Goal: Task Accomplishment & Management: Use online tool/utility

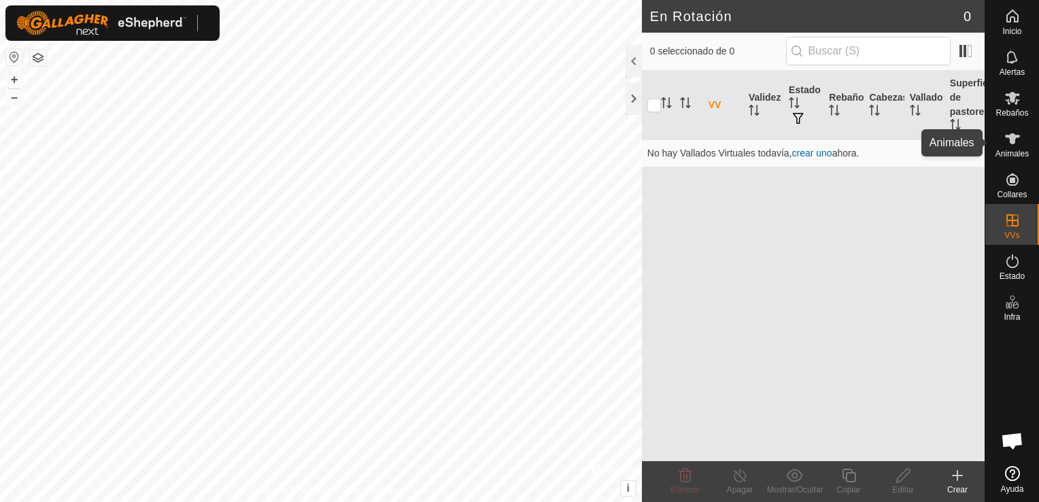
click at [1013, 141] on icon at bounding box center [1012, 138] width 15 height 11
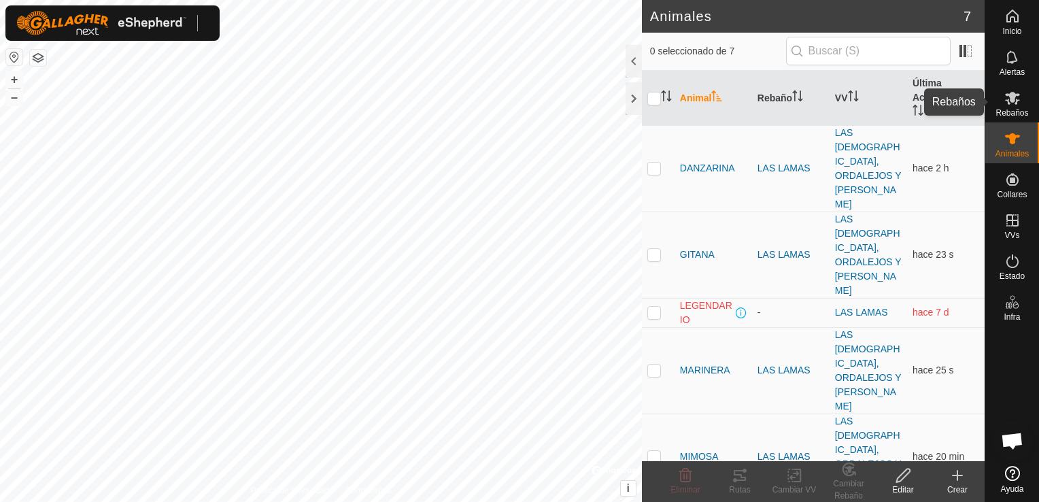
click at [1015, 109] on span "Rebaños" at bounding box center [1012, 113] width 33 height 8
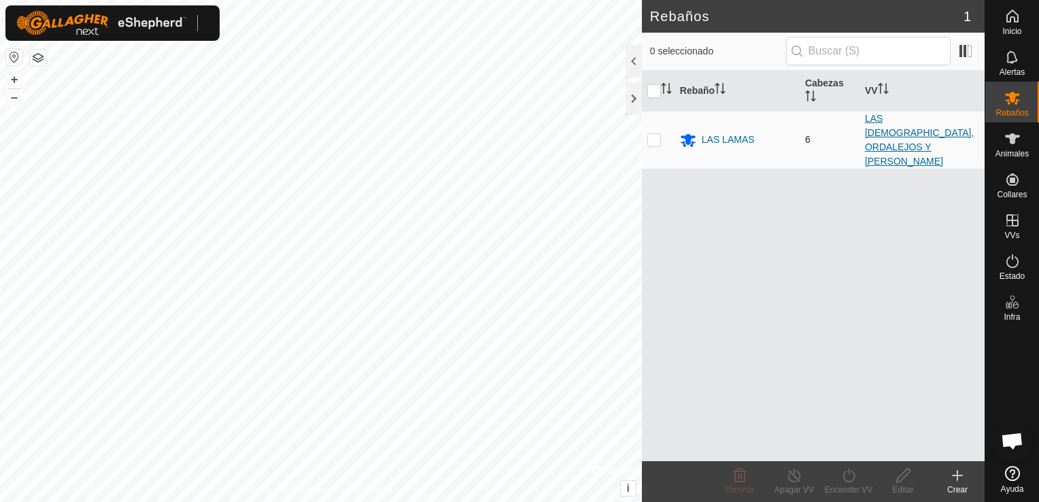
click at [885, 127] on link "LAS [DEMOGRAPHIC_DATA], ORDALEJOS Y [PERSON_NAME]" at bounding box center [919, 140] width 109 height 54
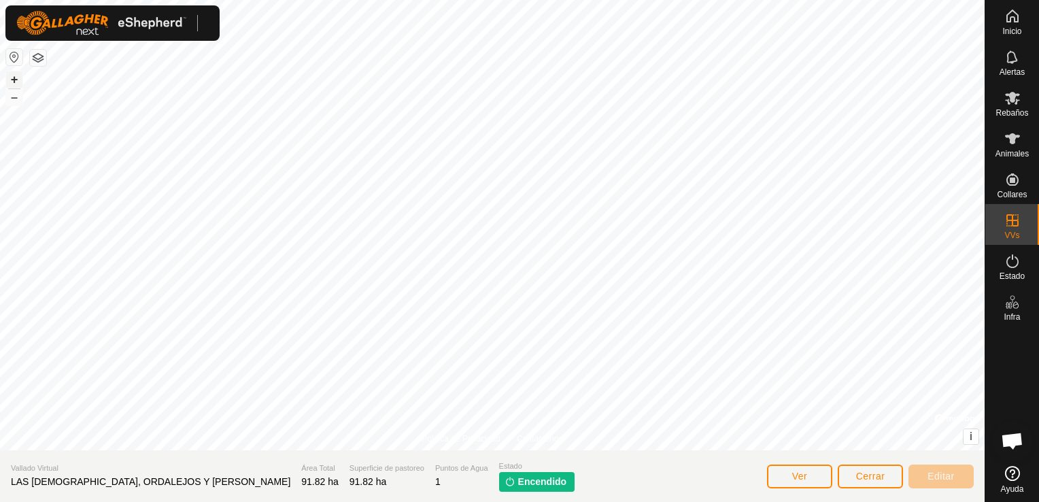
click at [8, 84] on button "+" at bounding box center [14, 79] width 16 height 16
click at [26, 77] on div "+ – ⇧ i © Mapbox , © OpenStreetMap , Improve this map" at bounding box center [492, 225] width 985 height 450
click at [8, 75] on button "+" at bounding box center [14, 79] width 16 height 16
click at [0, 42] on html "Inicio Alertas Rebaños Animales Collares VVs Estado Infra Ayuda Política de Pri…" at bounding box center [519, 251] width 1039 height 502
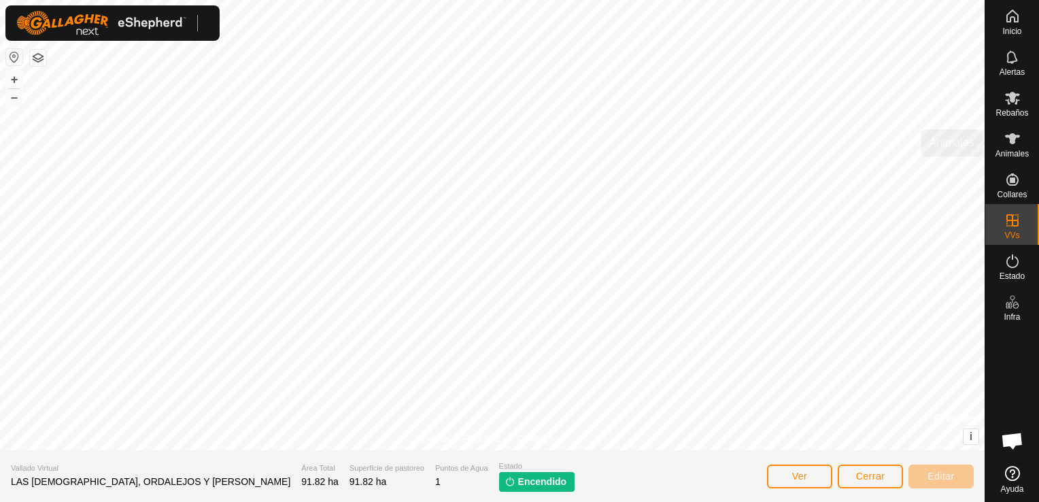
click at [1002, 143] on es-animals-svg-icon at bounding box center [1012, 139] width 24 height 22
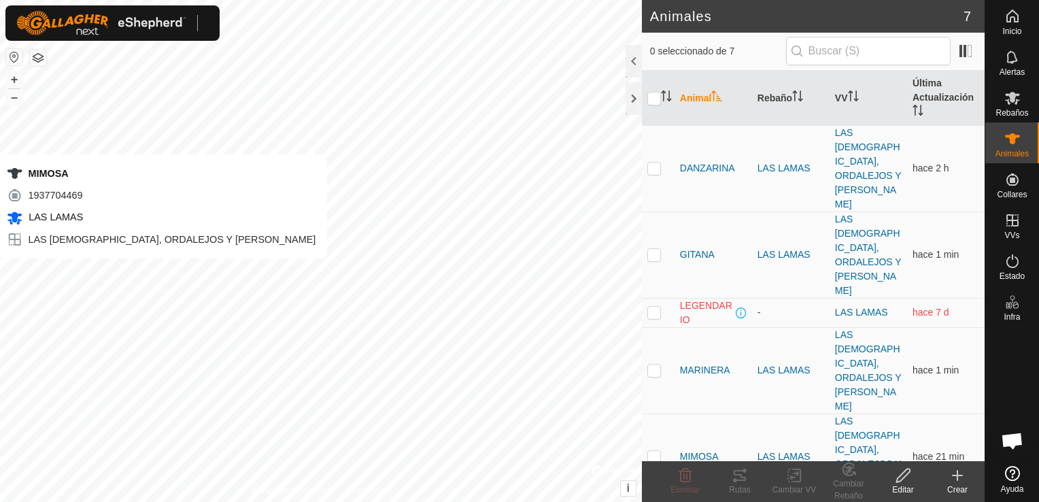
checkbox input "true"
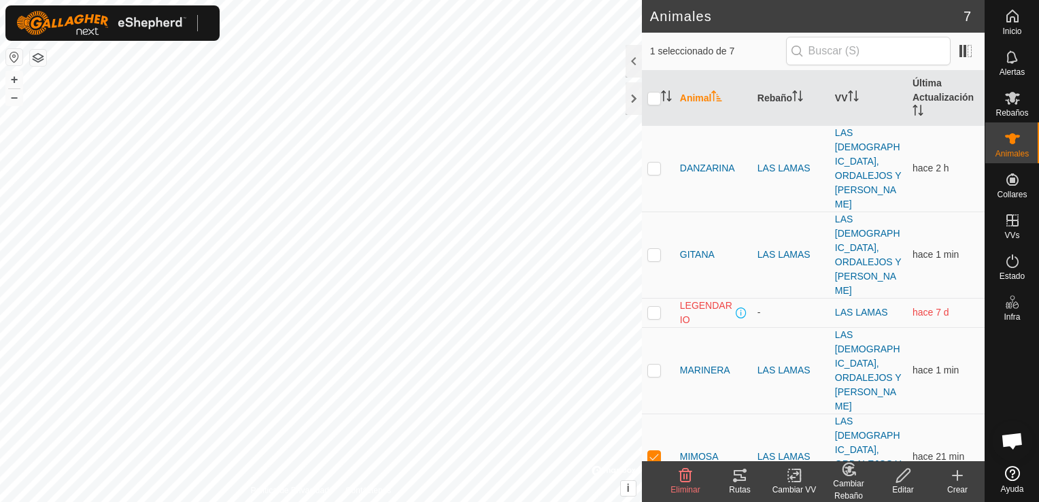
click at [748, 471] on tracks-svg-icon at bounding box center [740, 475] width 54 height 16
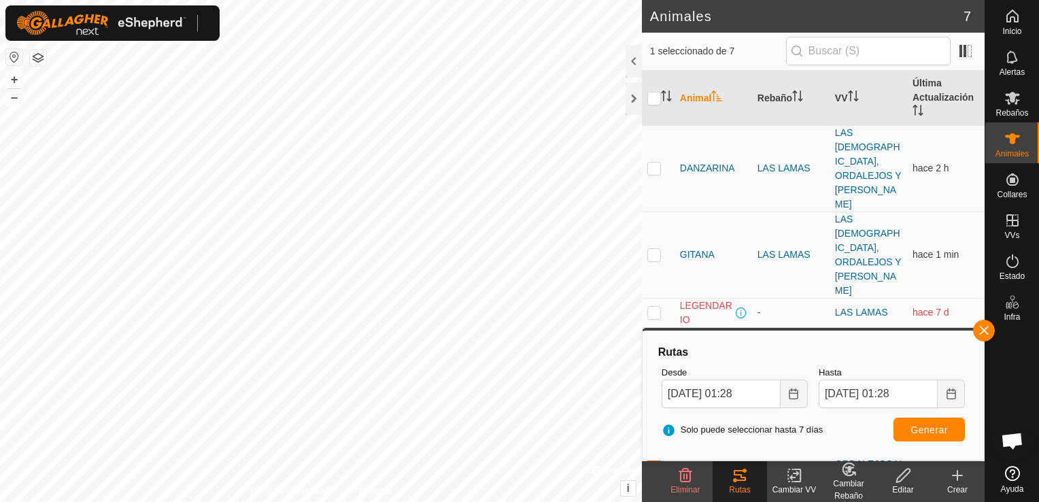
click at [795, 397] on icon "Choose Date" at bounding box center [793, 393] width 11 height 11
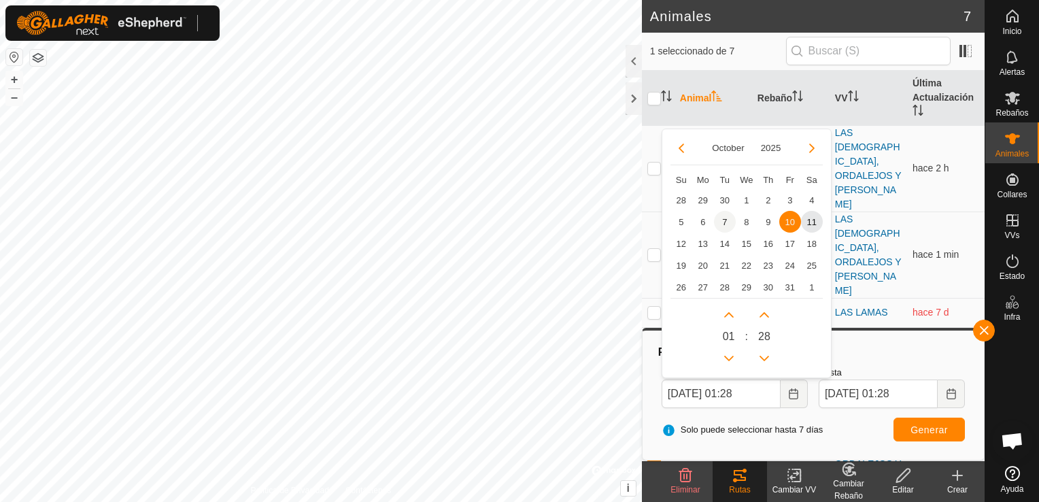
click at [724, 216] on span "7" at bounding box center [725, 222] width 22 height 22
type input "[DATE] 01:28"
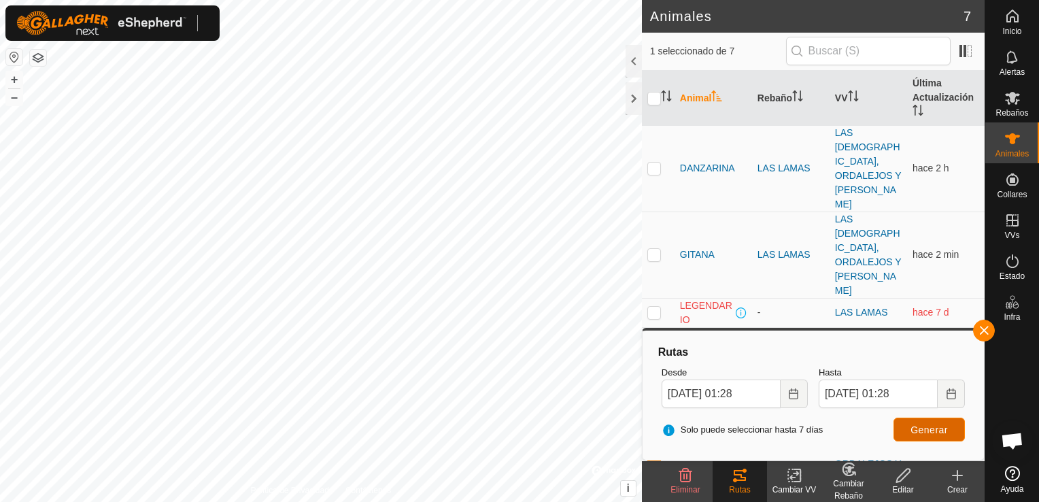
click at [926, 426] on span "Generar" at bounding box center [929, 429] width 37 height 11
click at [15, 83] on button "+" at bounding box center [14, 79] width 16 height 16
click at [11, 76] on button "+" at bounding box center [14, 79] width 16 height 16
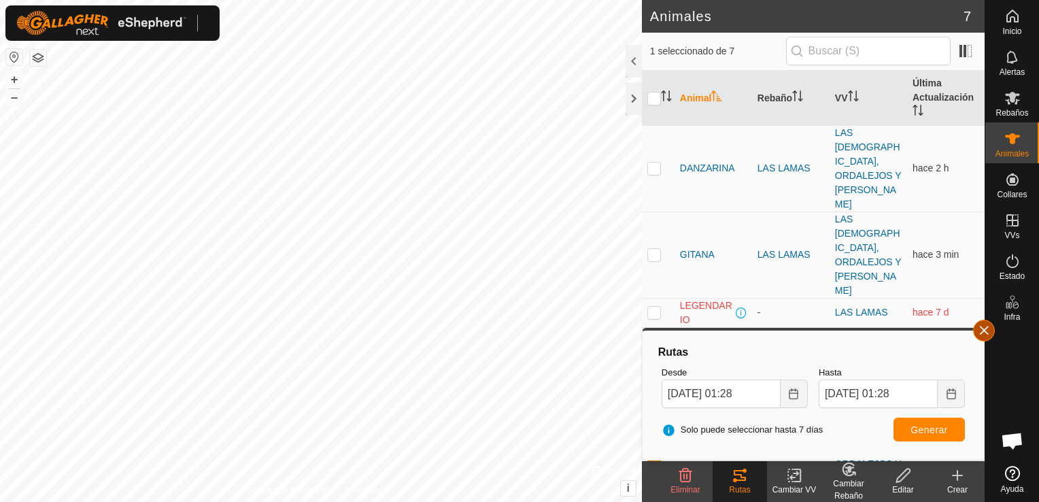
click at [985, 329] on button "button" at bounding box center [984, 331] width 22 height 22
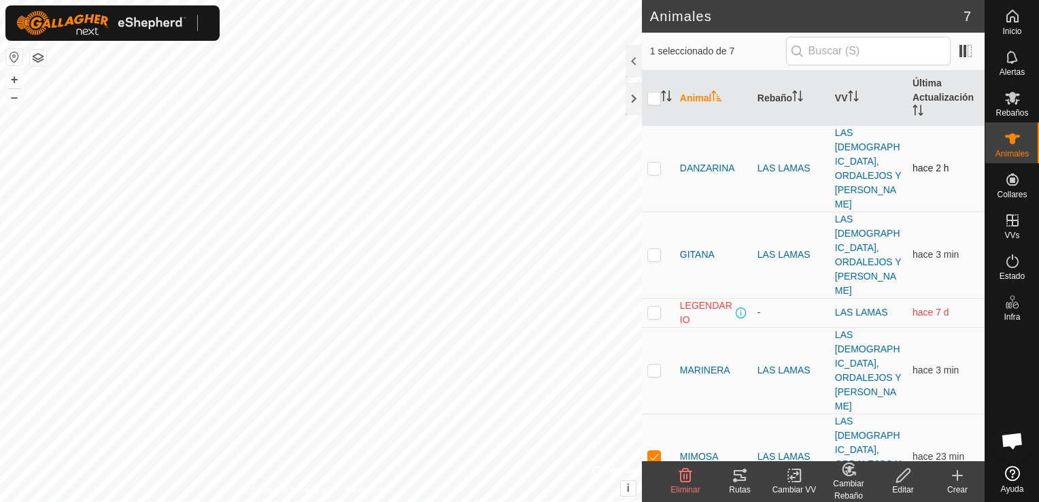
click at [644, 150] on td at bounding box center [658, 168] width 33 height 86
checkbox input "true"
click at [735, 486] on div "Rutas" at bounding box center [740, 490] width 54 height 12
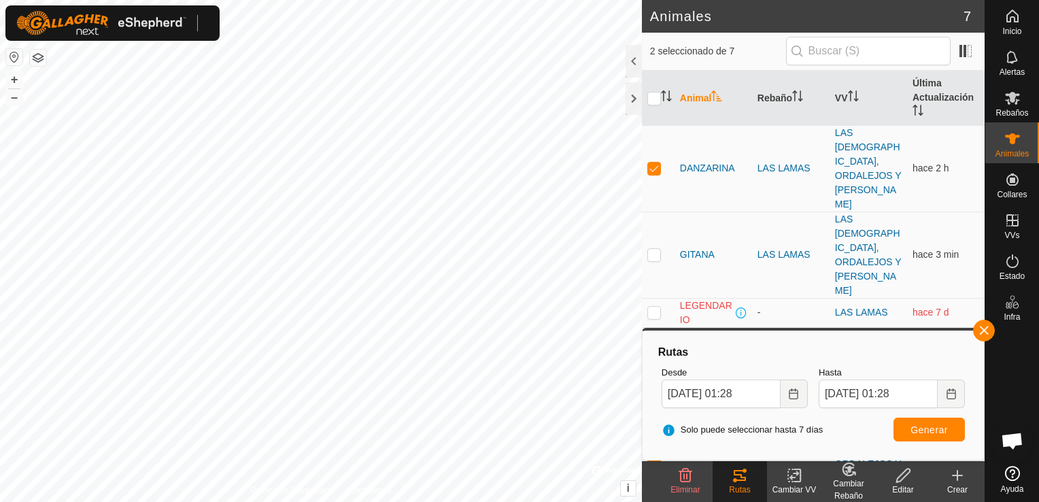
click at [656, 451] on p-checkbox at bounding box center [654, 456] width 14 height 11
checkbox input "false"
click at [9, 78] on button "+" at bounding box center [14, 79] width 16 height 16
click at [654, 163] on p-checkbox at bounding box center [654, 168] width 14 height 11
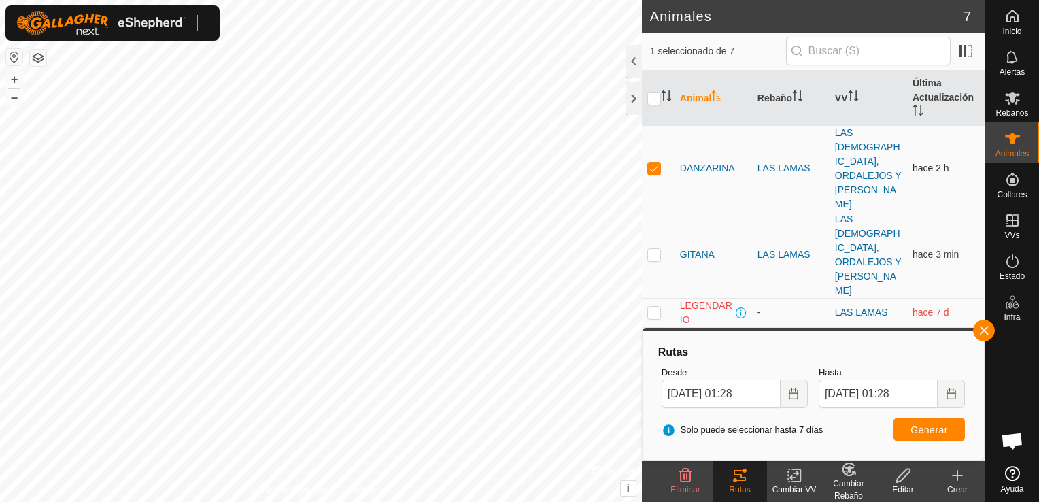
checkbox input "false"
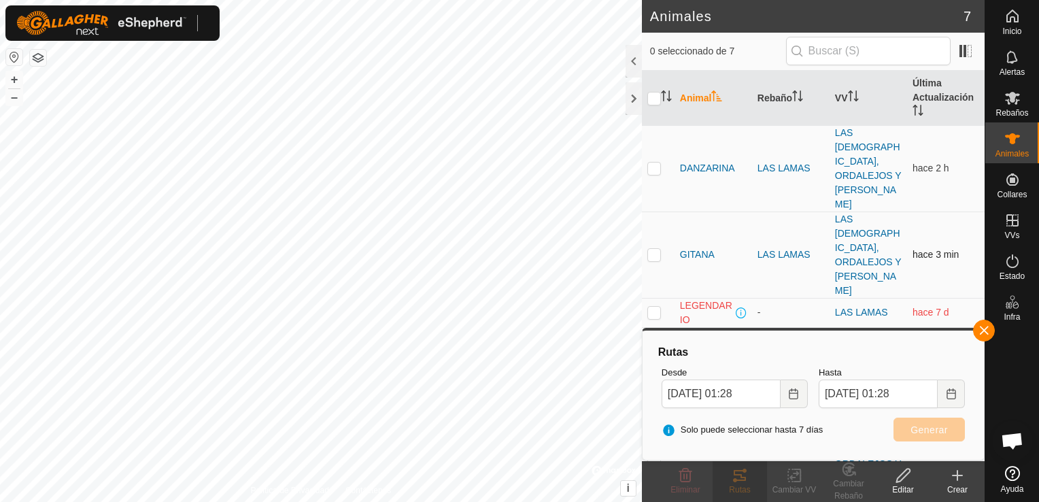
click at [653, 249] on p-checkbox at bounding box center [654, 254] width 14 height 11
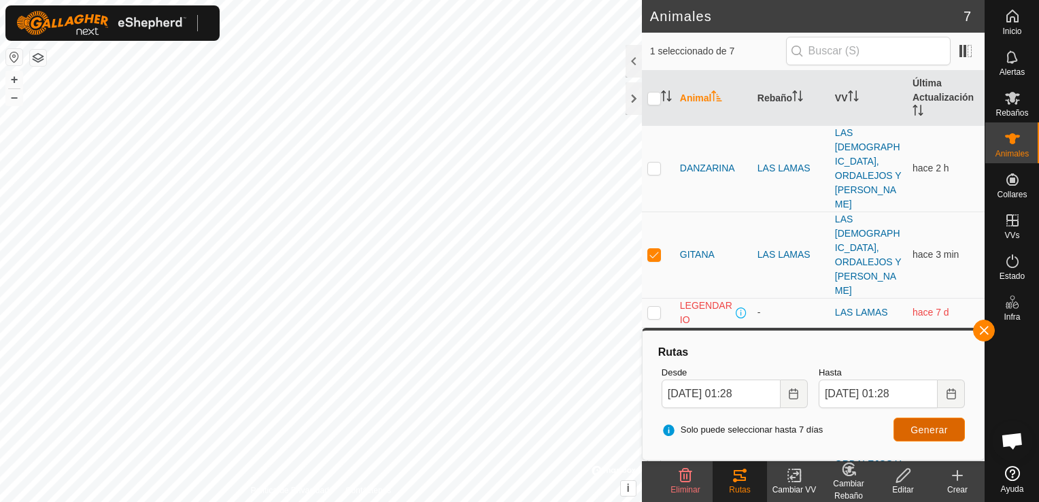
click at [908, 434] on button "Generar" at bounding box center [929, 430] width 71 height 24
click at [653, 249] on p-checkbox at bounding box center [654, 254] width 14 height 11
checkbox input "false"
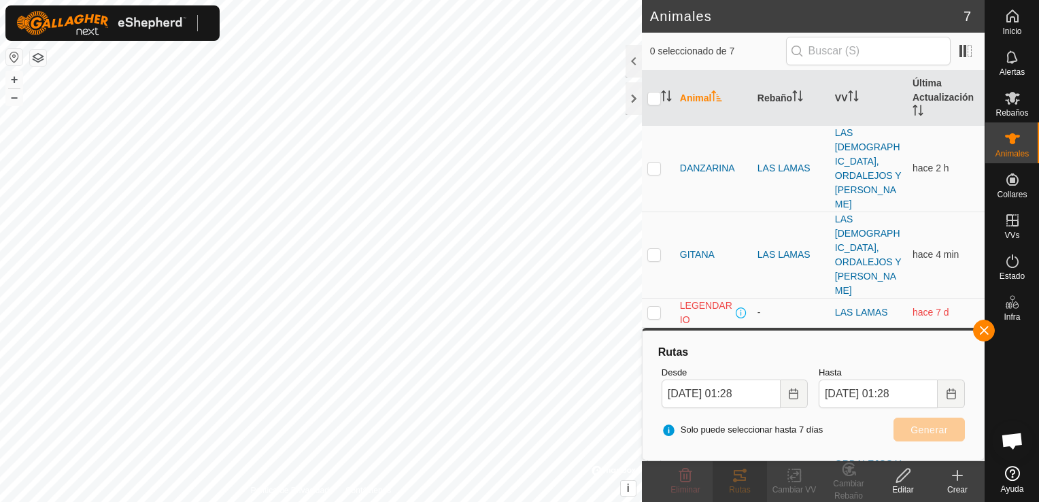
click at [656, 365] on p-checkbox at bounding box center [654, 370] width 14 height 11
click at [906, 433] on button "Generar" at bounding box center [929, 430] width 71 height 24
click at [651, 365] on p-checkbox at bounding box center [654, 370] width 14 height 11
checkbox input "false"
click at [983, 333] on button "button" at bounding box center [984, 331] width 22 height 22
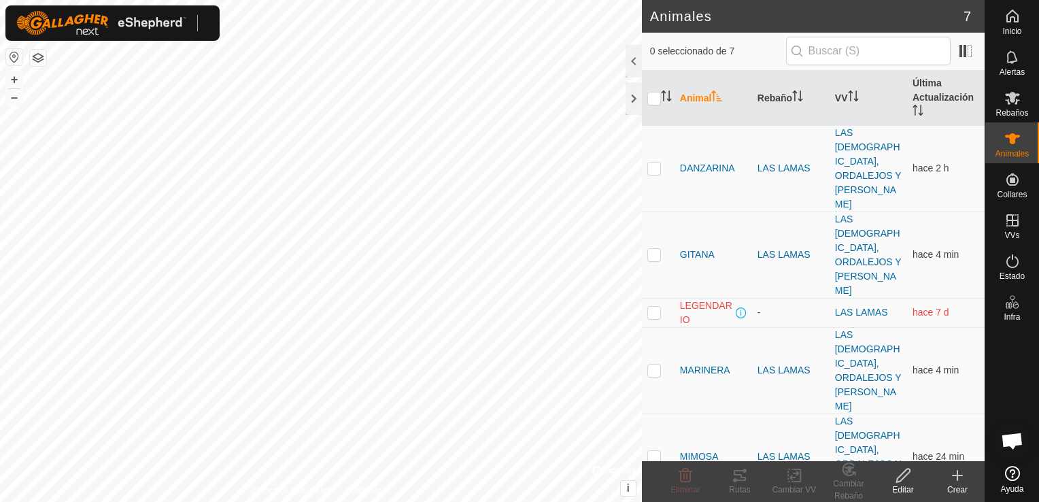
checkbox input "true"
click at [737, 480] on icon at bounding box center [740, 475] width 12 height 11
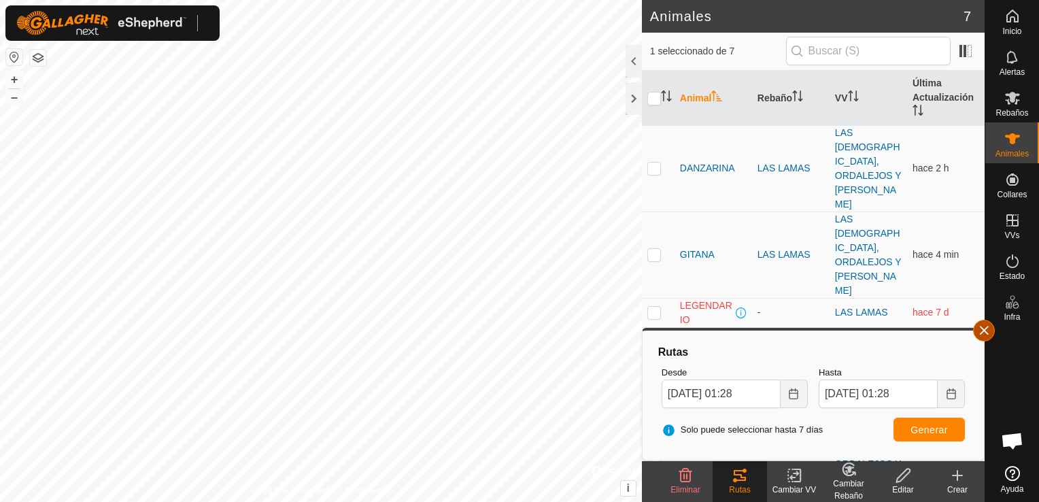
click at [987, 328] on button "button" at bounding box center [984, 331] width 22 height 22
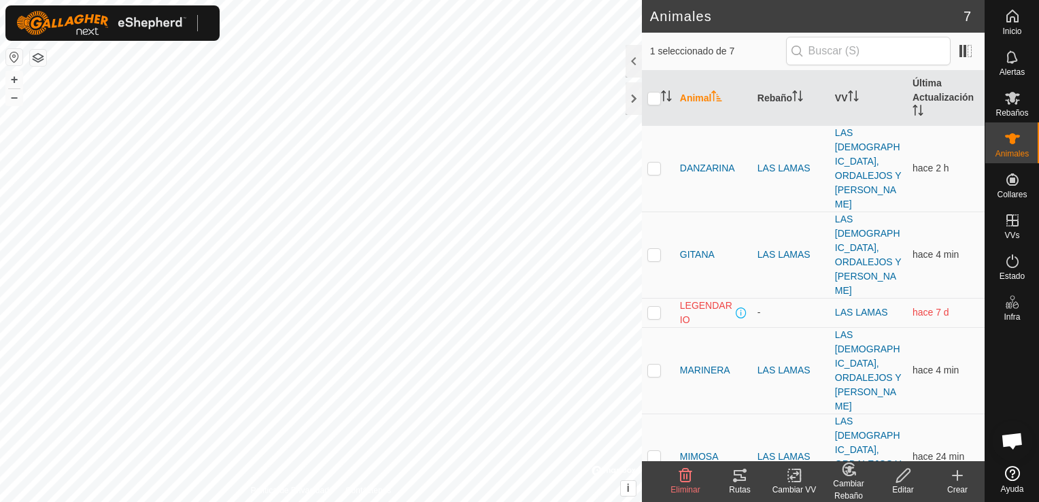
checkbox input "true"
checkbox input "false"
click at [737, 484] on div "Rutas" at bounding box center [740, 490] width 54 height 12
